Goal: Task Accomplishment & Management: Manage account settings

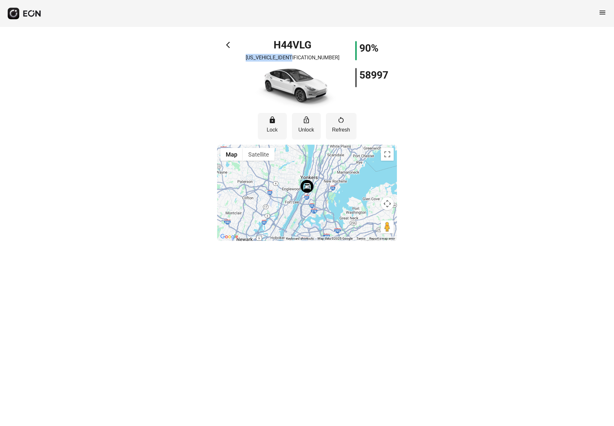
click at [228, 45] on span "arrow_back_ios" at bounding box center [230, 45] width 8 height 8
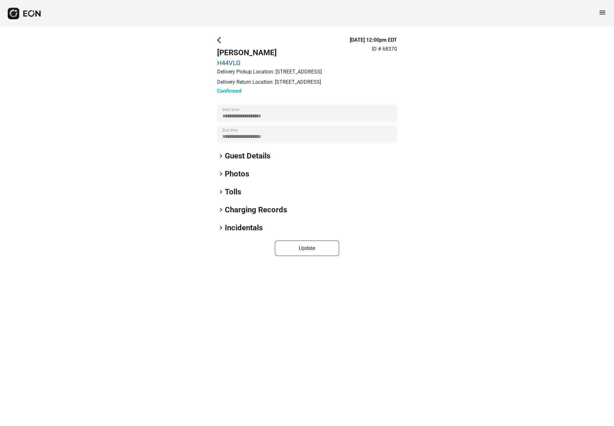
click at [219, 41] on span "arrow_back_ios" at bounding box center [221, 40] width 8 height 8
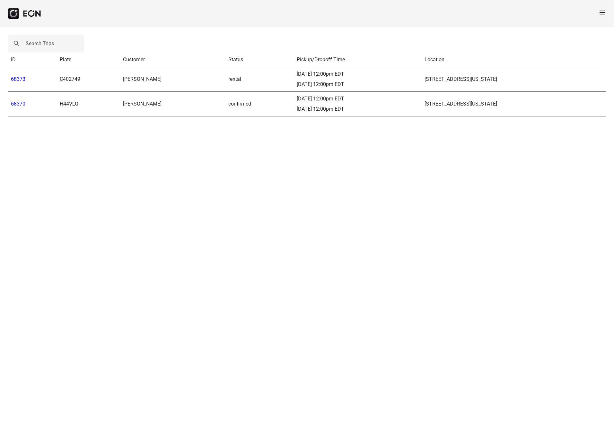
click at [17, 104] on link "68370" at bounding box center [18, 104] width 14 height 6
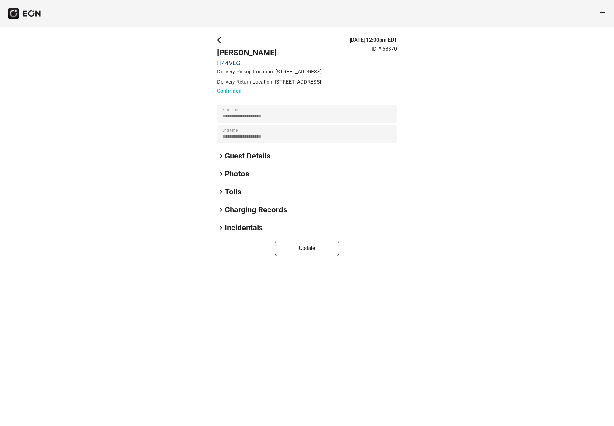
click at [215, 41] on div "**********" at bounding box center [307, 146] width 614 height 239
click at [217, 41] on span "arrow_back_ios" at bounding box center [221, 40] width 8 height 8
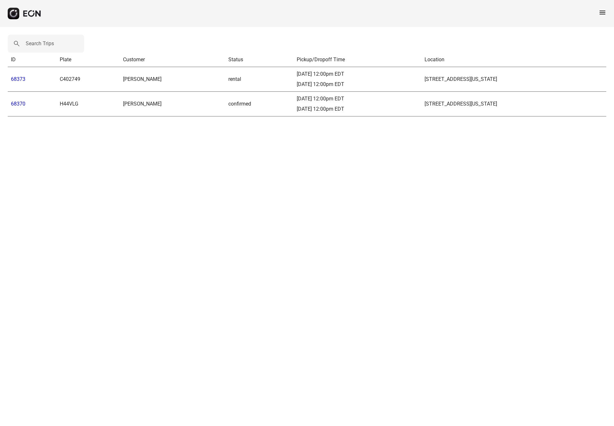
click at [17, 77] on link "68373" at bounding box center [18, 79] width 14 height 6
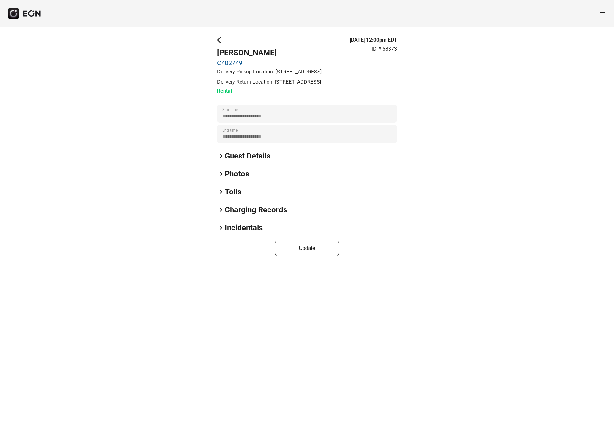
click at [232, 61] on link "C402749" at bounding box center [269, 63] width 105 height 8
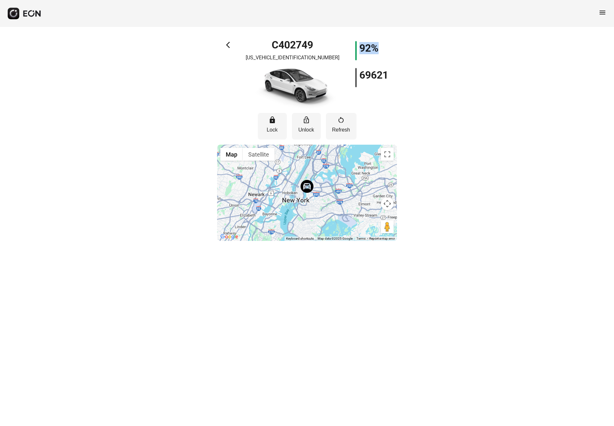
drag, startPoint x: 379, startPoint y: 50, endPoint x: 359, endPoint y: 49, distance: 19.9
click at [359, 49] on div "92%" at bounding box center [371, 50] width 33 height 19
click at [185, 79] on div "arrow_back_ios C402749 7SAYGDEE4NF385696 92% 69621 lock Lock lock_open Unlock r…" at bounding box center [307, 137] width 614 height 221
click at [485, 154] on div "arrow_back_ios C402749 7SAYGDEE4NF385696 92% 69621 lock Lock lock_open Unlock r…" at bounding box center [307, 137] width 614 height 221
drag, startPoint x: 318, startPoint y: 58, endPoint x: 265, endPoint y: 58, distance: 53.0
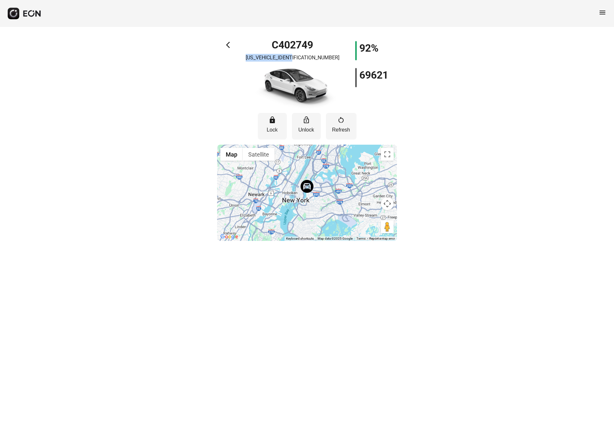
click at [265, 58] on div "C402749 7SAYGDEE4NF385696" at bounding box center [293, 75] width 90 height 68
copy p "[US_VEHICLE_IDENTIFICATION_NUMBER]"
